Goal: Task Accomplishment & Management: Use online tool/utility

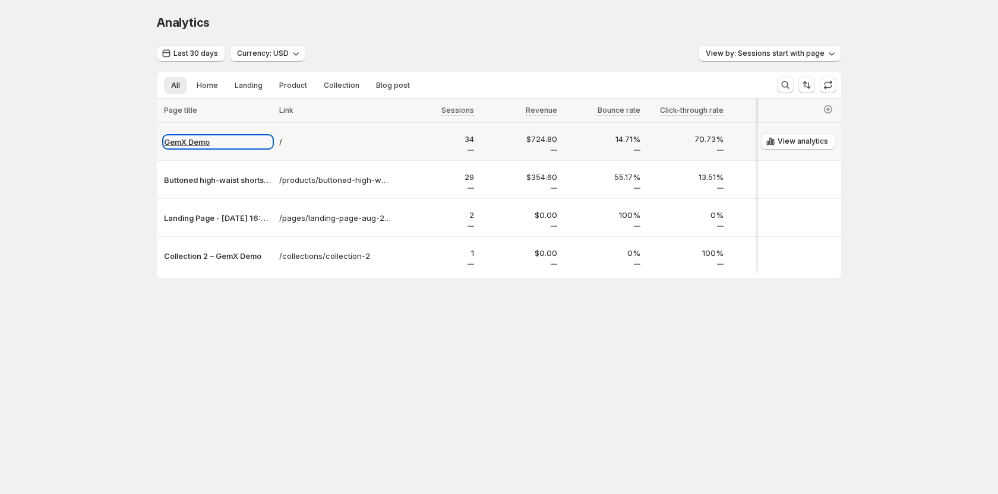
click at [180, 144] on p "GemX Demo" at bounding box center [218, 142] width 108 height 12
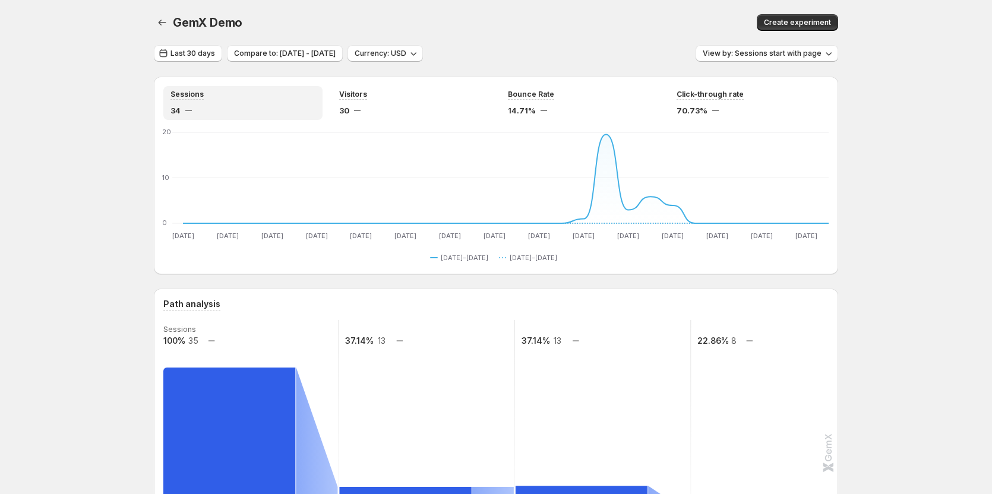
scroll to position [119, 0]
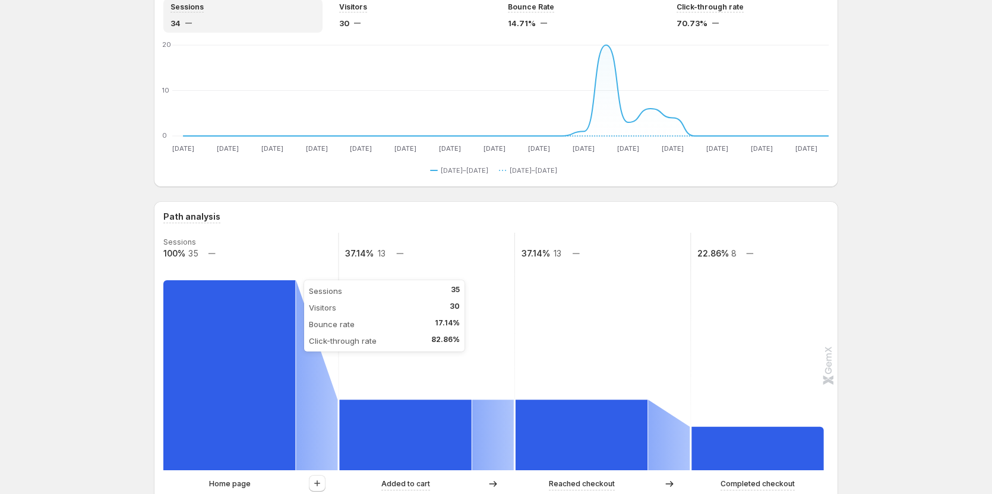
scroll to position [59, 0]
